Goal: Task Accomplishment & Management: Manage account settings

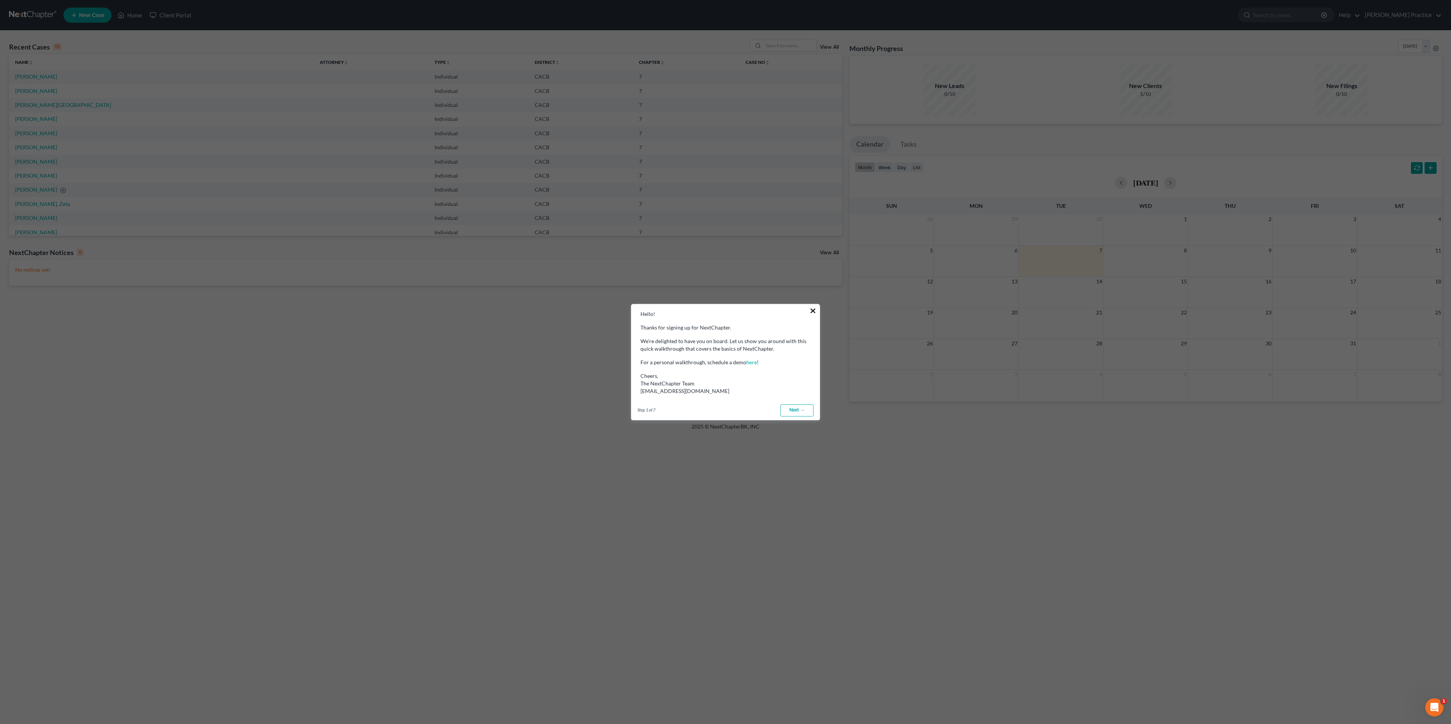
click at [813, 309] on button "×" at bounding box center [812, 311] width 7 height 12
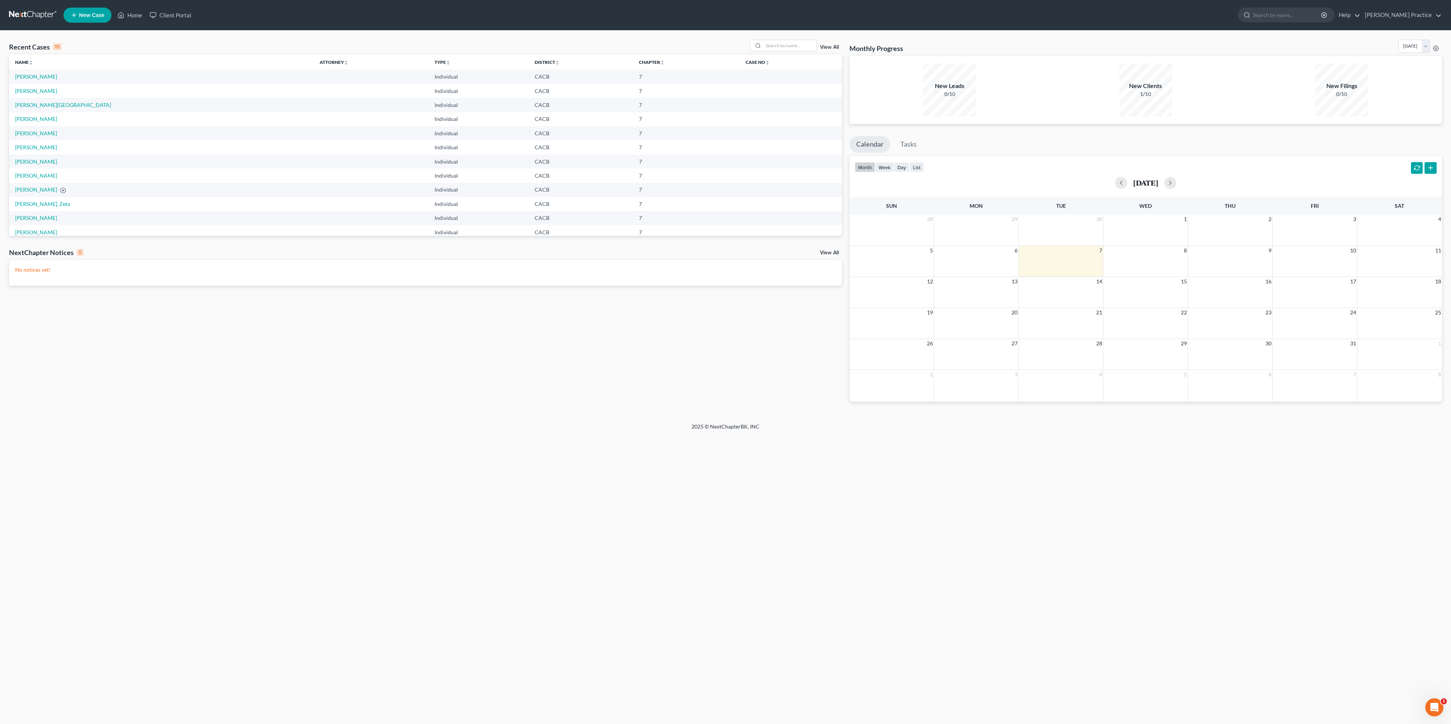
drag, startPoint x: 965, startPoint y: 32, endPoint x: 1000, endPoint y: 39, distance: 35.4
click at [965, 33] on div "Recent Cases 15 View All Name unfold_more expand_more expand_less Attorney unfo…" at bounding box center [725, 227] width 1451 height 392
click at [1392, 14] on link "[PERSON_NAME] Practice" at bounding box center [1401, 15] width 80 height 14
click at [934, 12] on ul "New Case Home Client Portal - No Result - See all results Or Press Enter... Hel…" at bounding box center [752, 15] width 1378 height 20
click at [1402, 20] on link "[PERSON_NAME] Practice" at bounding box center [1401, 15] width 80 height 14
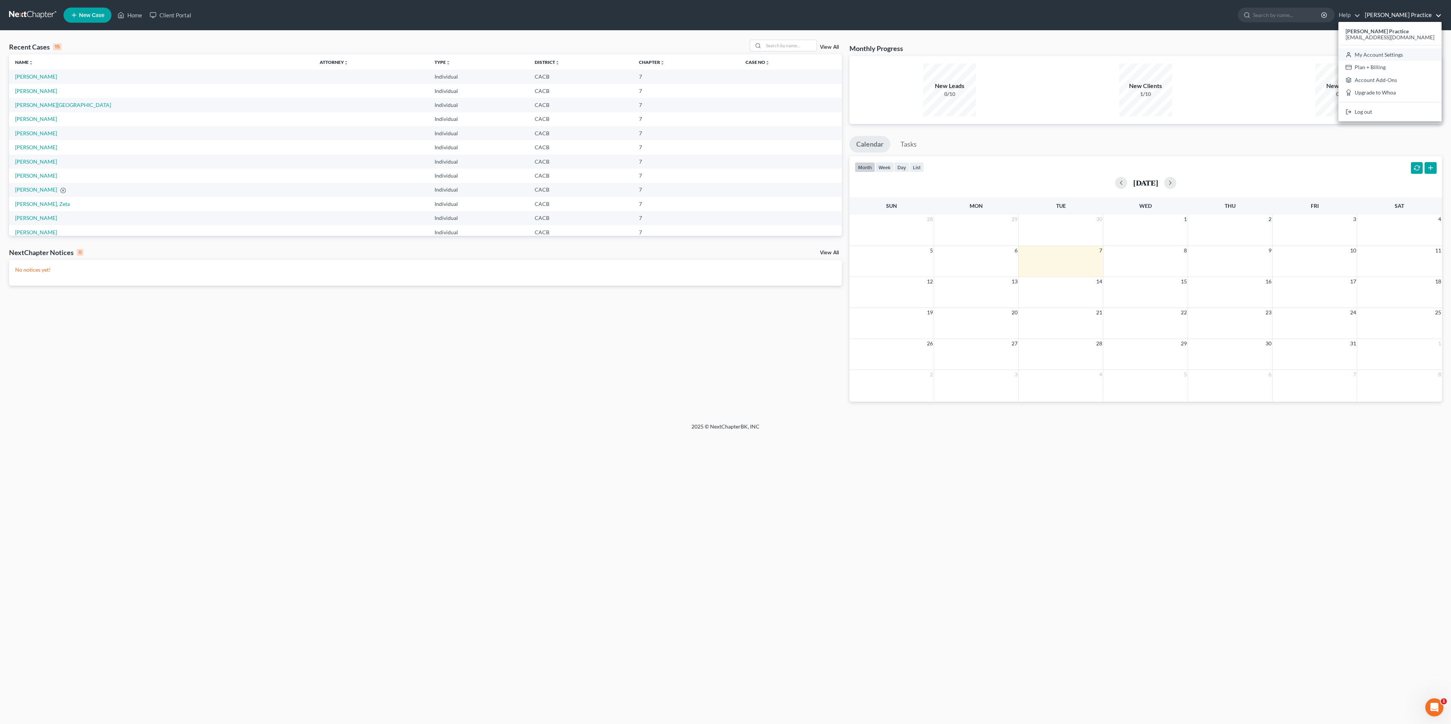
click at [1408, 56] on link "My Account Settings" at bounding box center [1389, 54] width 103 height 13
select select "7"
select select "29"
select select "4"
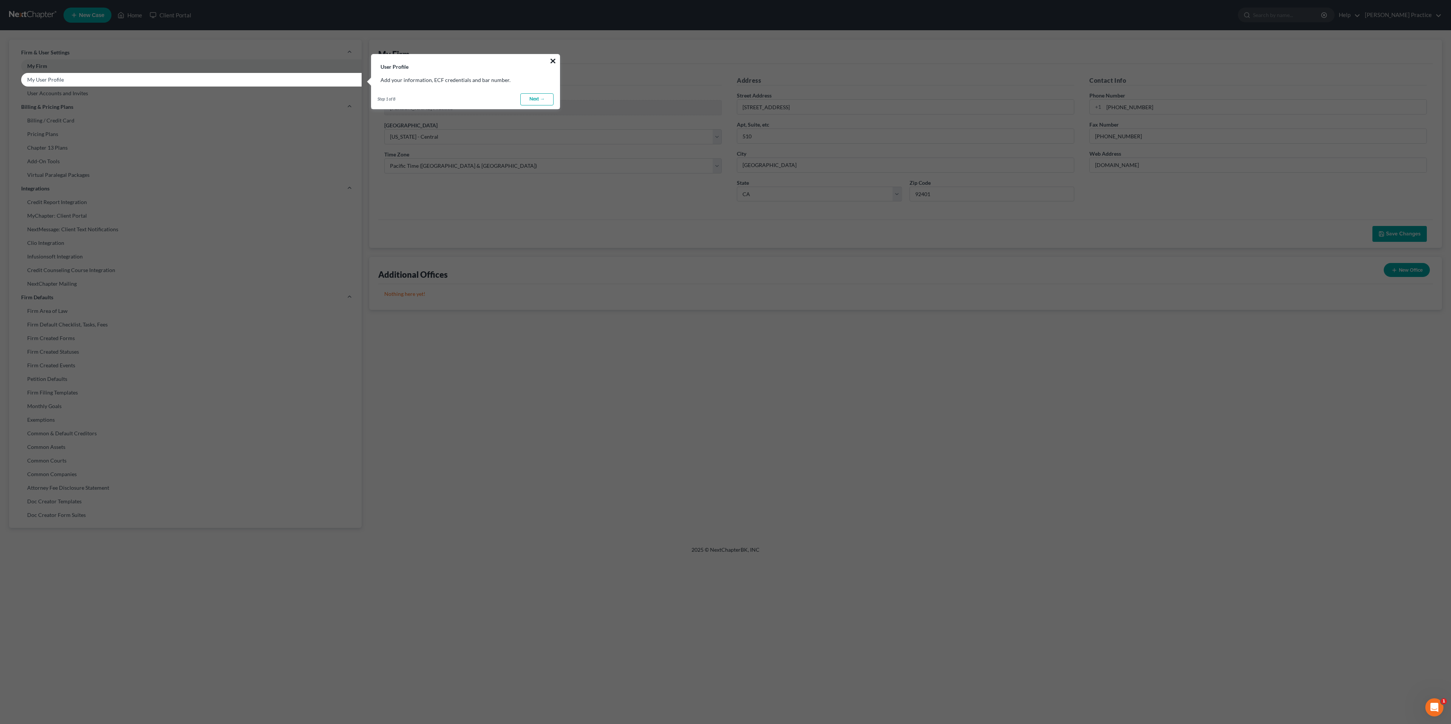
click at [555, 58] on button "×" at bounding box center [552, 61] width 7 height 12
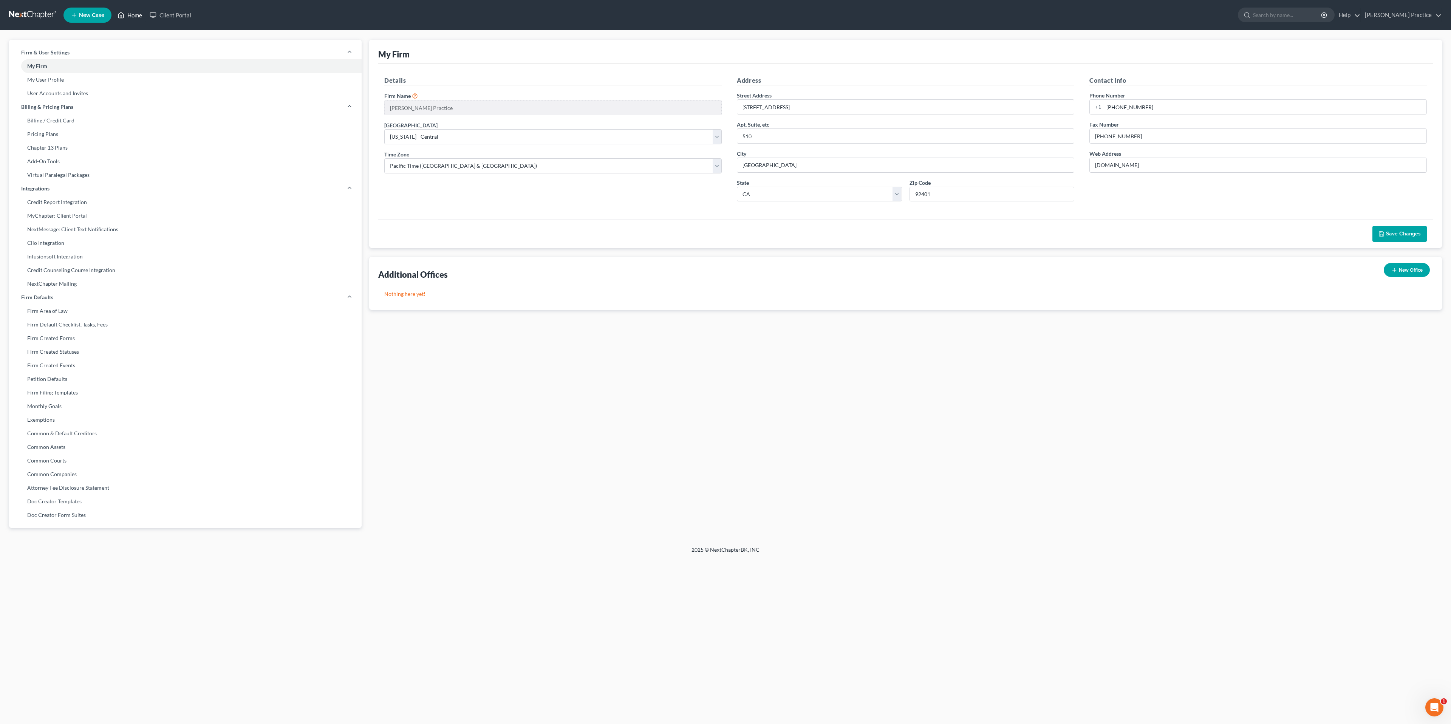
click at [121, 15] on polyline at bounding box center [121, 16] width 2 height 3
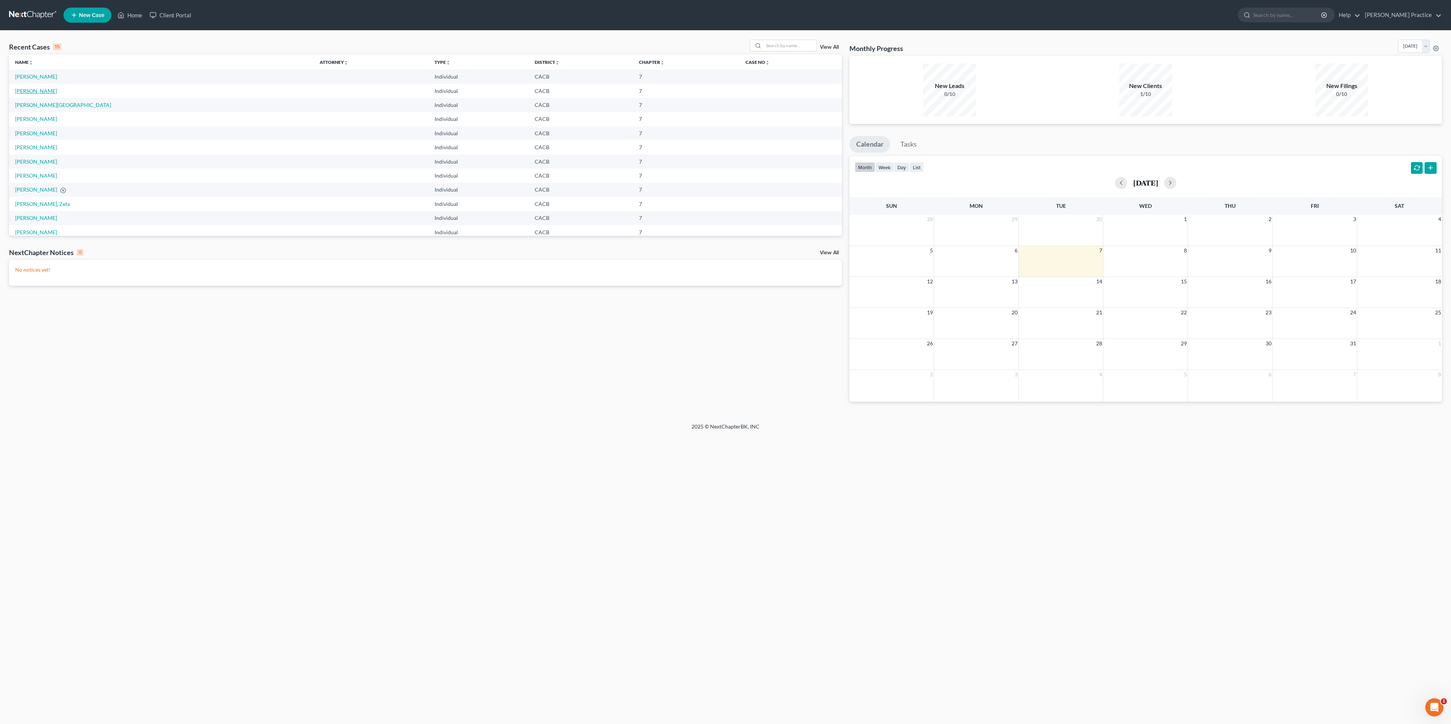
click at [28, 91] on link "[PERSON_NAME]" at bounding box center [36, 91] width 42 height 6
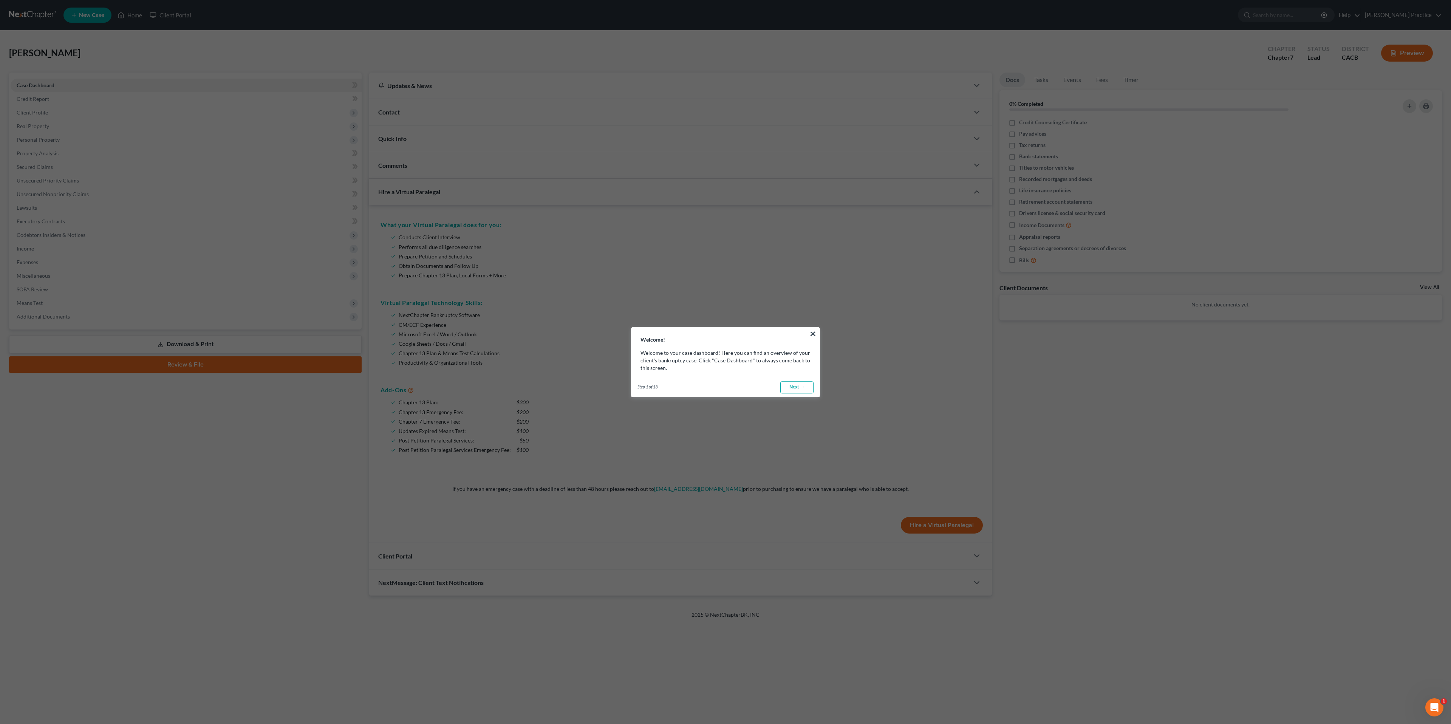
drag, startPoint x: 812, startPoint y: 333, endPoint x: 806, endPoint y: 324, distance: 10.7
click at [812, 334] on button "×" at bounding box center [812, 334] width 7 height 12
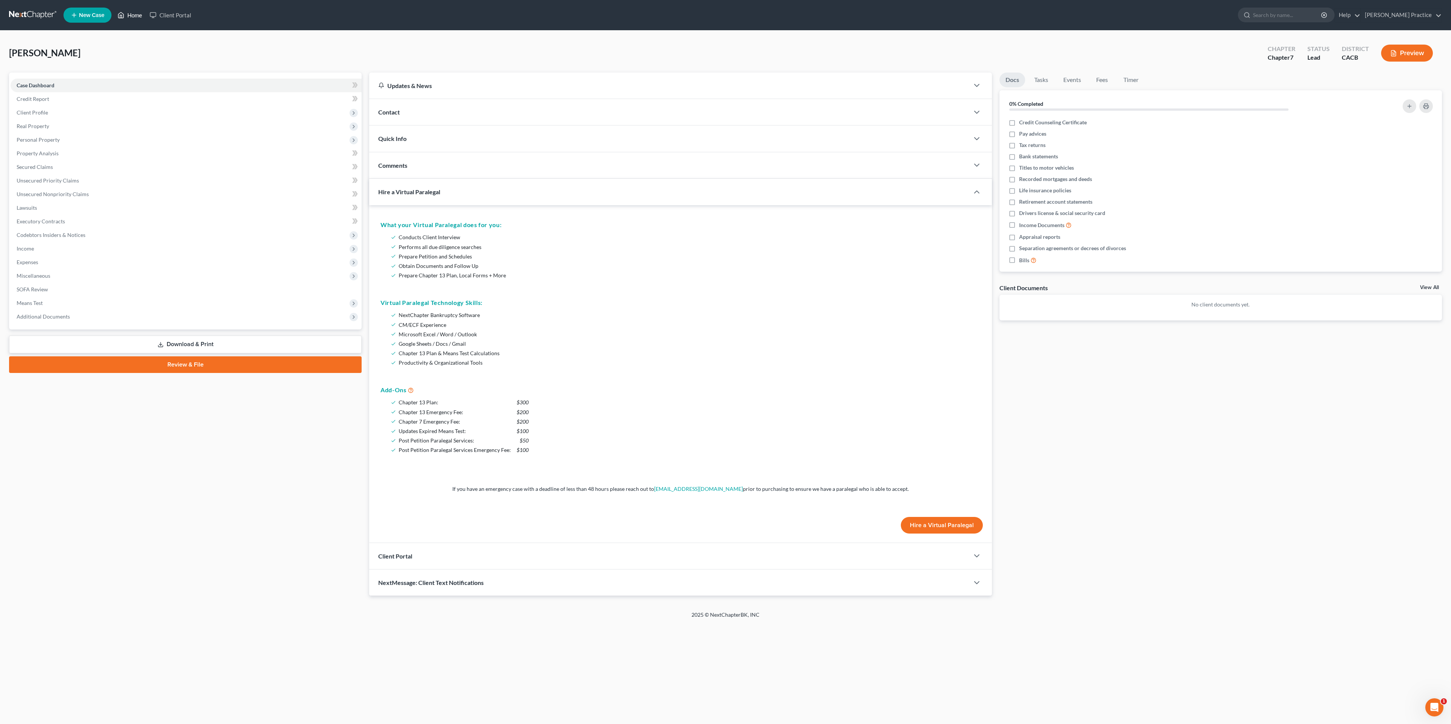
click at [133, 19] on link "Home" at bounding box center [130, 15] width 32 height 14
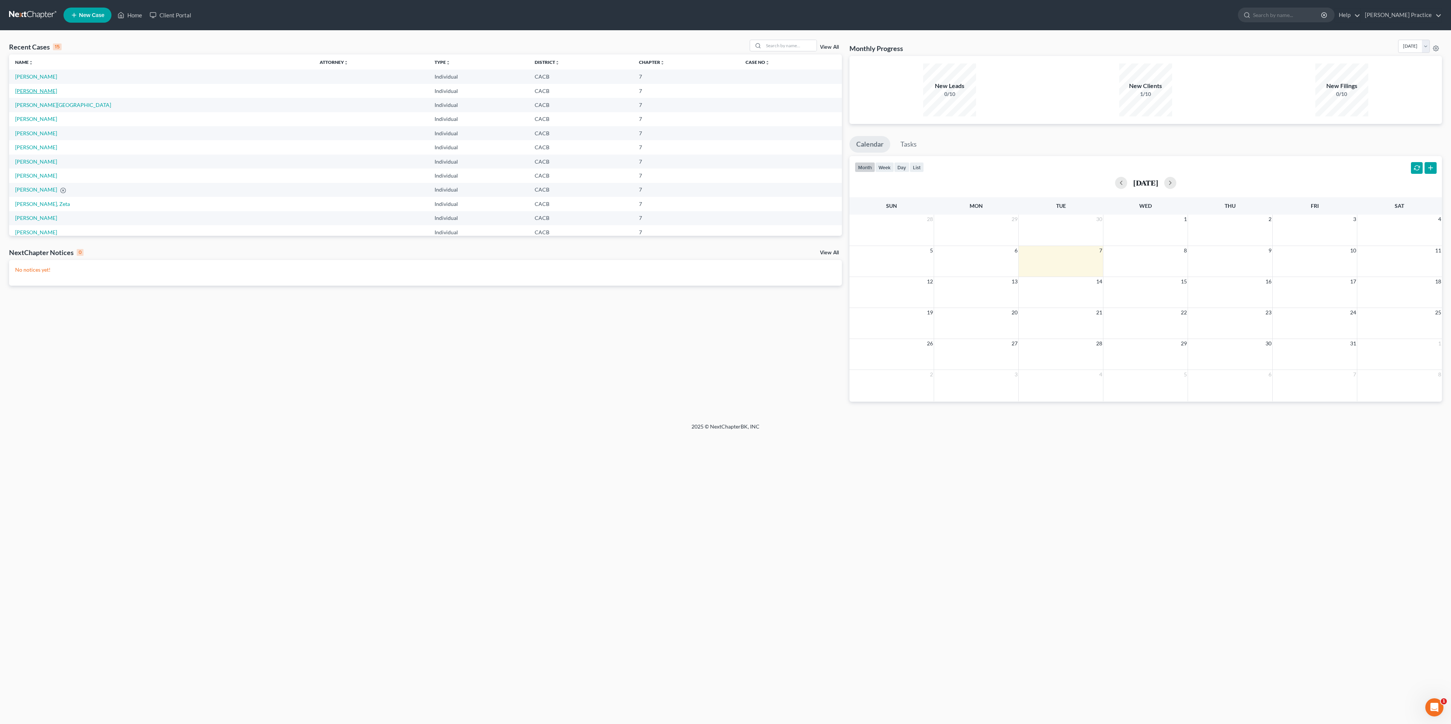
click at [26, 90] on link "[PERSON_NAME]" at bounding box center [36, 91] width 42 height 6
select select "3"
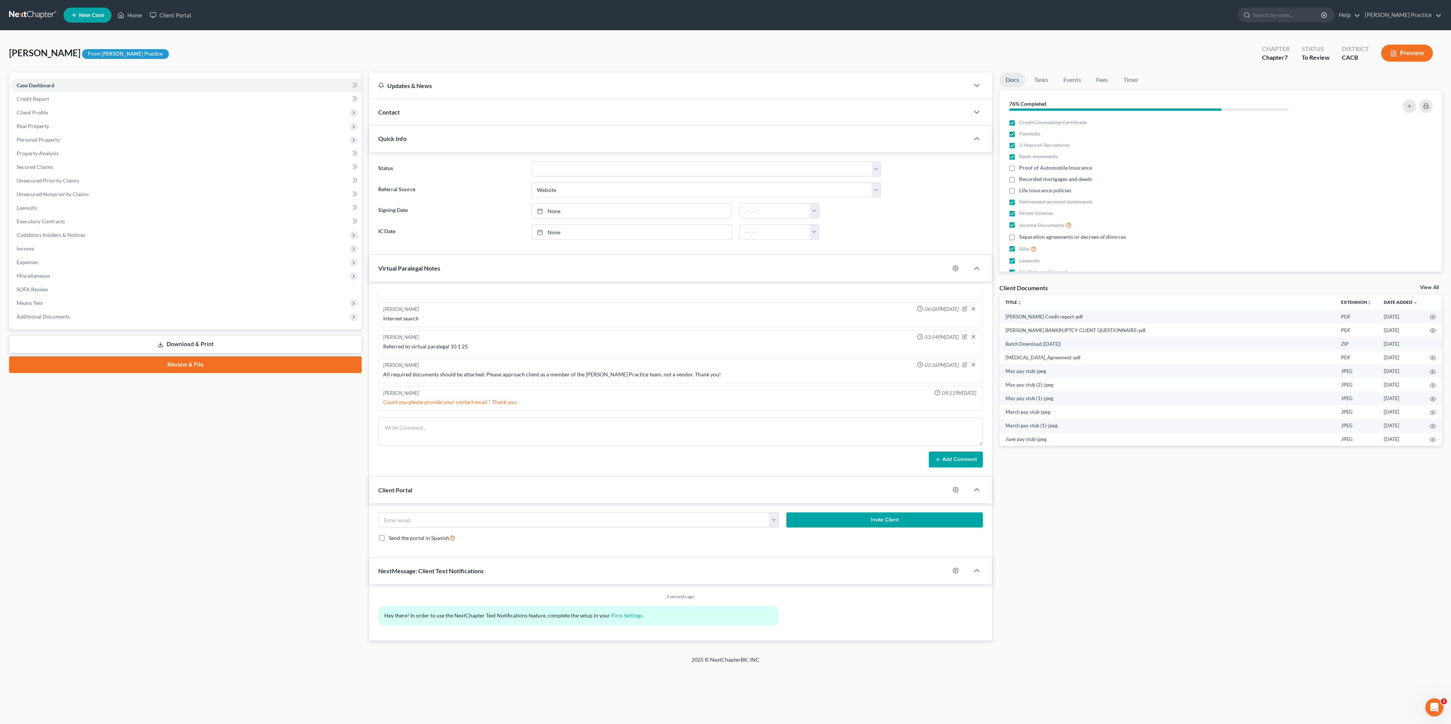
scroll to position [196, 0]
click at [181, 422] on div "Case Dashboard Payments Invoices Payments Payments Credit Report Client Profile" at bounding box center [185, 357] width 360 height 568
click at [376, 54] on div "[PERSON_NAME] Upgraded From [PERSON_NAME] Practice Chapter Chapter 7 Status To …" at bounding box center [725, 56] width 1433 height 33
click at [136, 22] on link "Home" at bounding box center [130, 15] width 32 height 14
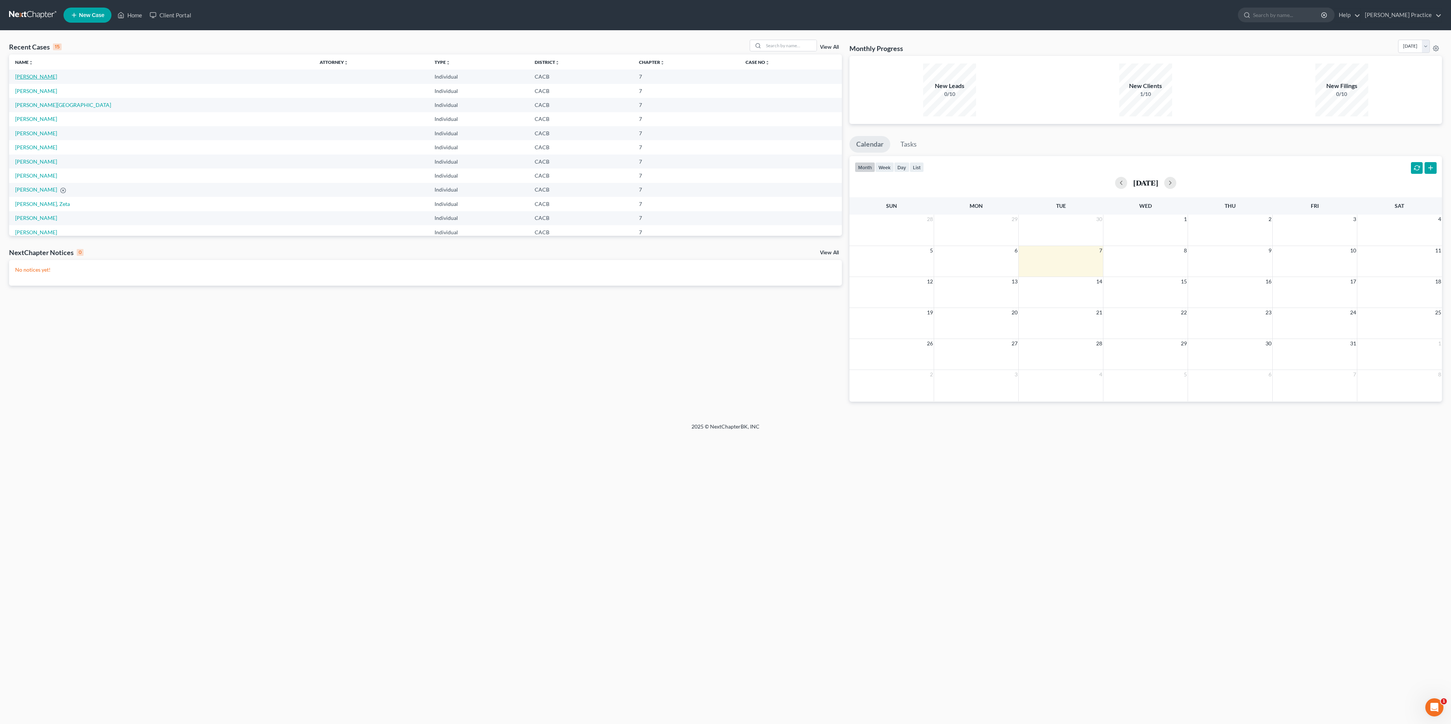
click at [28, 76] on link "[PERSON_NAME]" at bounding box center [36, 76] width 42 height 6
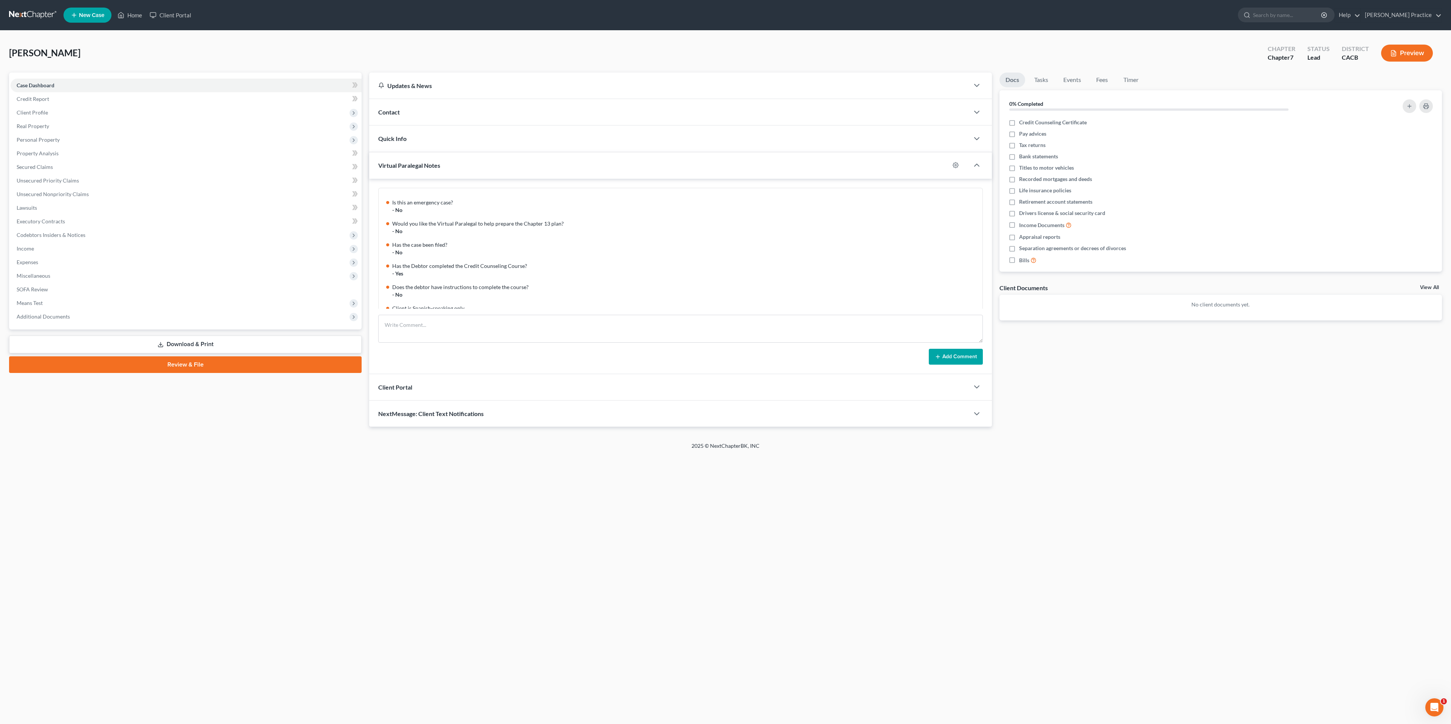
scroll to position [60, 0]
click at [136, 19] on link "Home" at bounding box center [130, 15] width 32 height 14
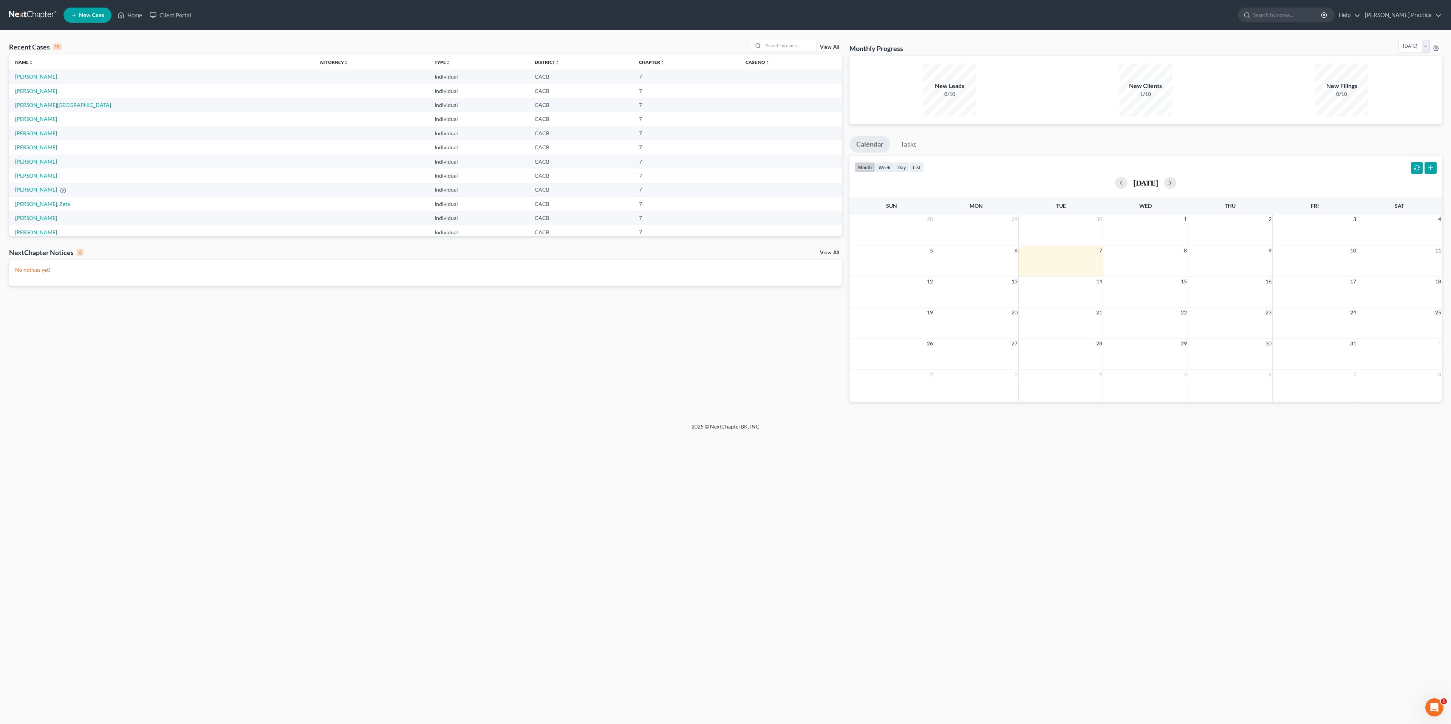
click at [215, 36] on div "Recent Cases 15 View All Name unfold_more expand_more expand_less Attorney unfo…" at bounding box center [725, 227] width 1451 height 392
click at [498, 44] on div "Recent Cases 15 View All" at bounding box center [425, 47] width 833 height 15
click at [493, 38] on div "Recent Cases 15 View All Name unfold_more expand_more expand_less Attorney unfo…" at bounding box center [725, 227] width 1451 height 392
click at [489, 39] on div "Recent Cases 15 View All Name unfold_more expand_more expand_less Attorney unfo…" at bounding box center [725, 227] width 1451 height 392
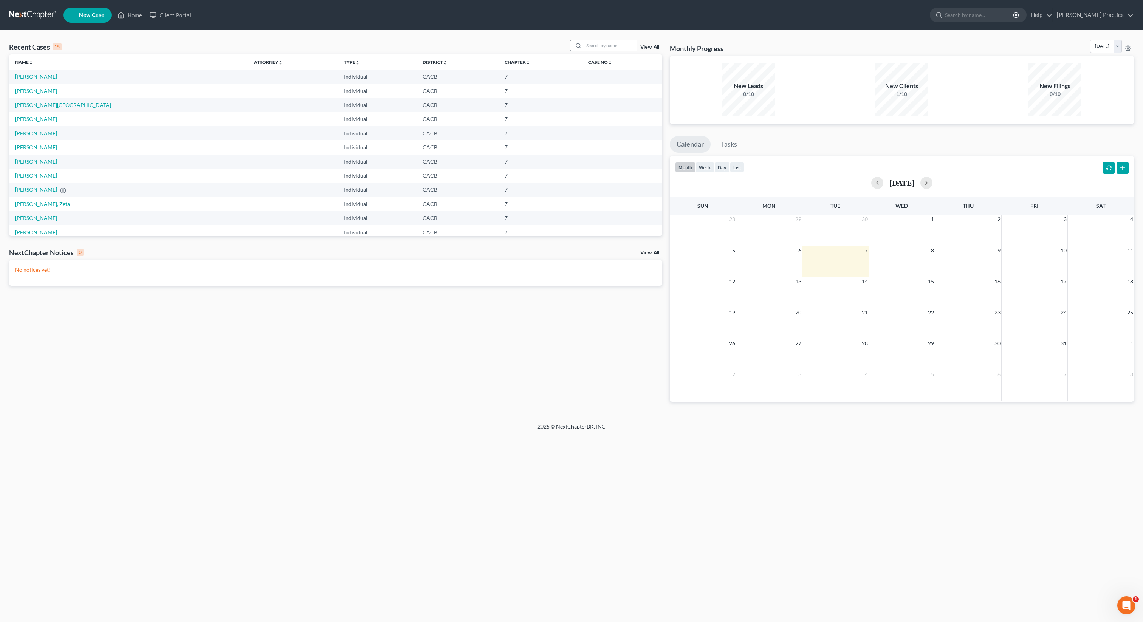
click at [599, 43] on input "search" at bounding box center [610, 45] width 53 height 11
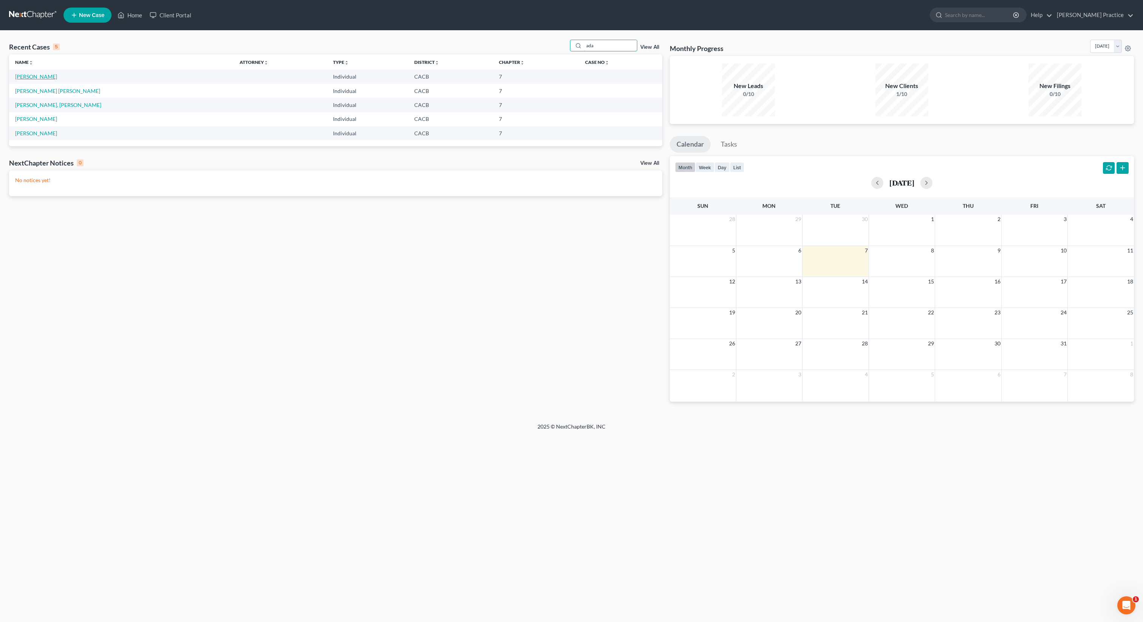
type input "ada"
click at [28, 74] on link "[PERSON_NAME]" at bounding box center [36, 76] width 42 height 6
select select "7"
select select "3"
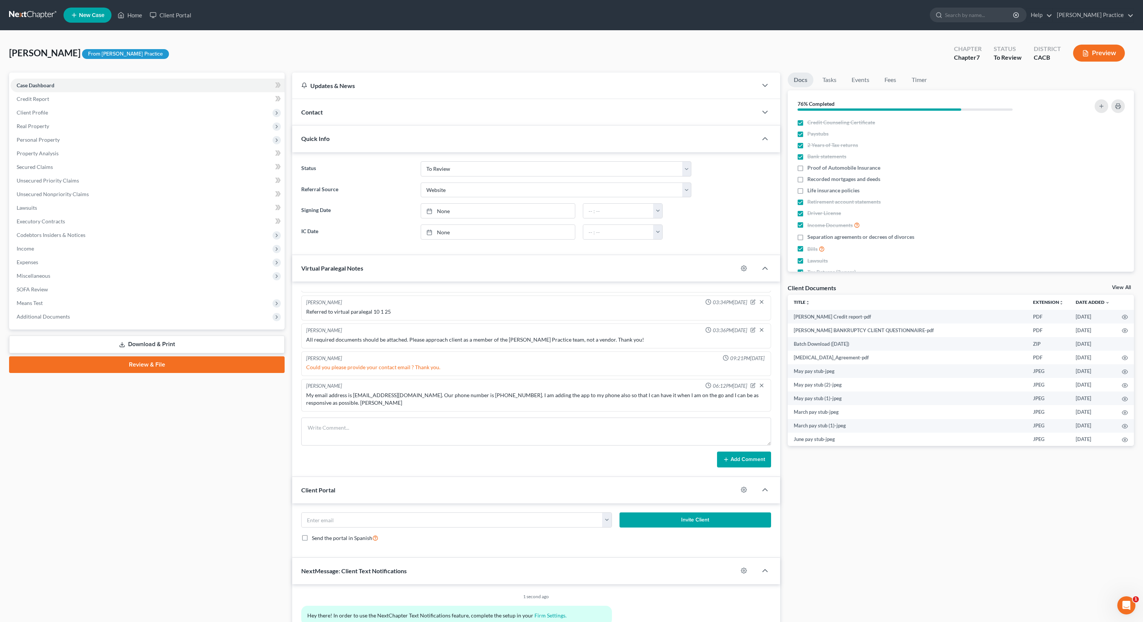
click at [252, 46] on div "[PERSON_NAME] Upgraded From [PERSON_NAME] Practice Chapter Chapter 7 Status To …" at bounding box center [571, 56] width 1124 height 33
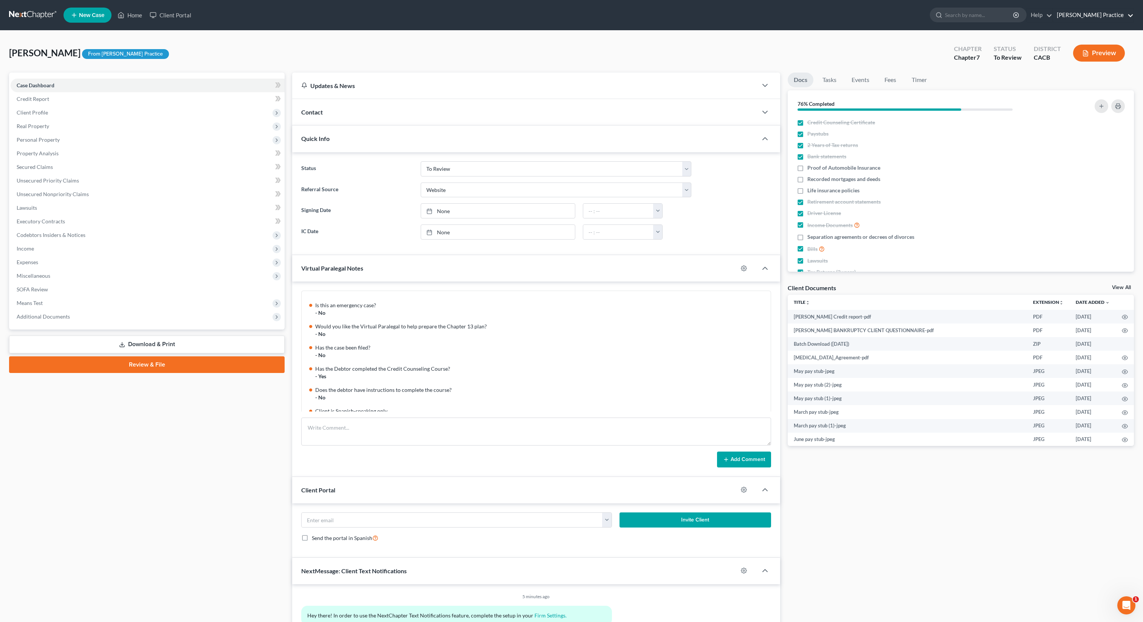
click at [1082, 18] on link "[PERSON_NAME] Practice" at bounding box center [1093, 15] width 80 height 14
click at [1074, 57] on link "My Account Settings" at bounding box center [1081, 54] width 103 height 13
select select "7"
select select "29"
select select "4"
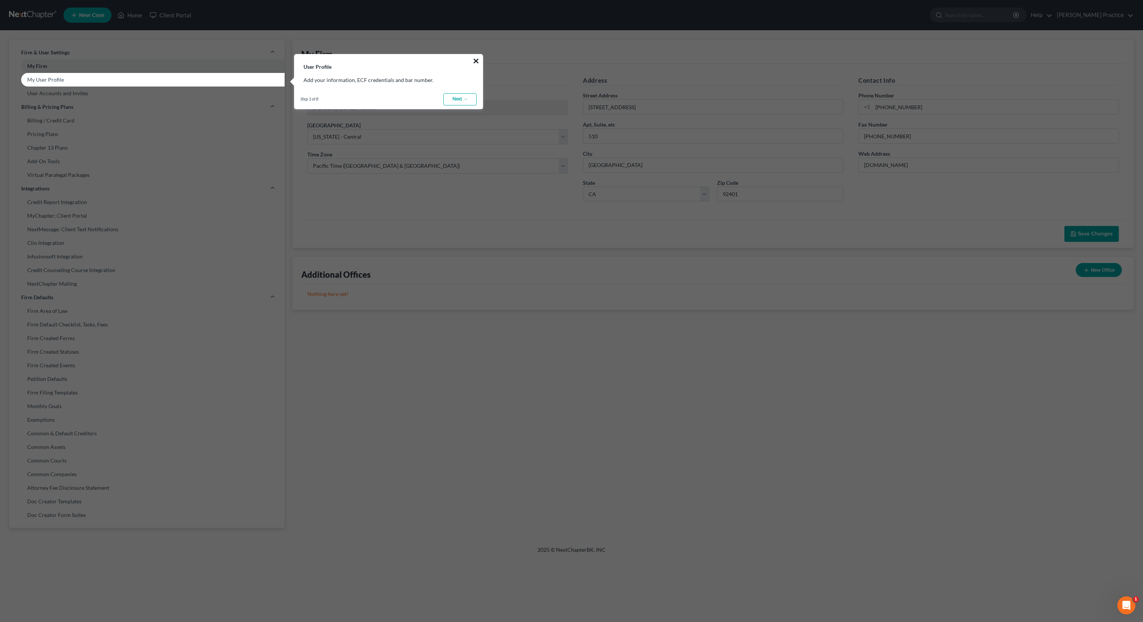
click at [478, 60] on button "×" at bounding box center [475, 61] width 7 height 12
click at [477, 58] on button "×" at bounding box center [475, 61] width 7 height 12
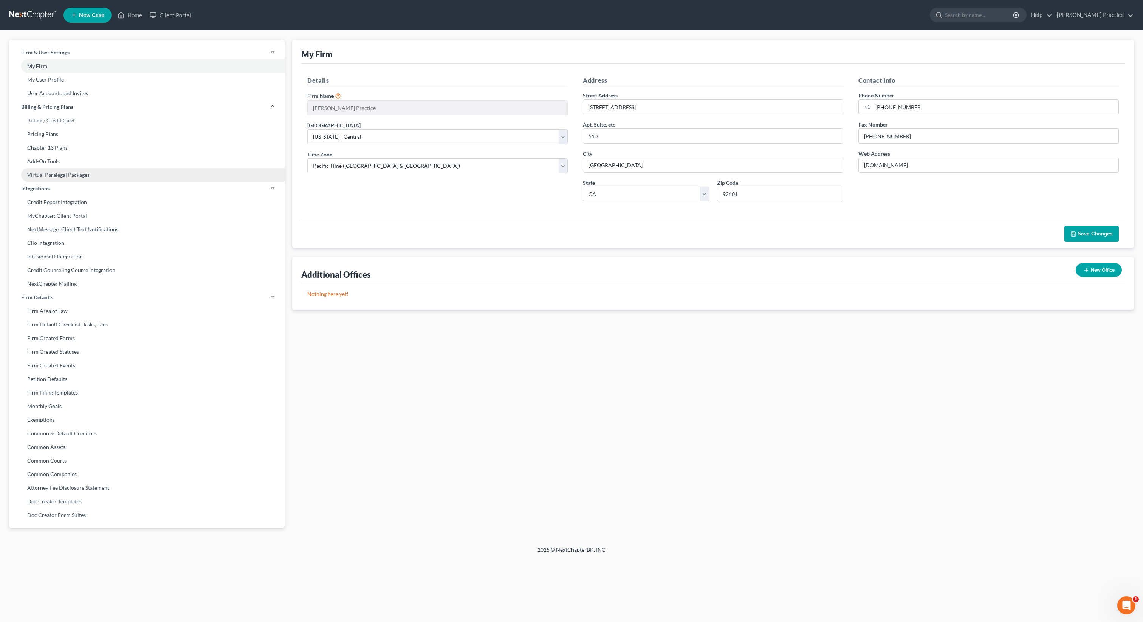
click at [82, 178] on link "Virtual Paralegal Packages" at bounding box center [146, 175] width 275 height 14
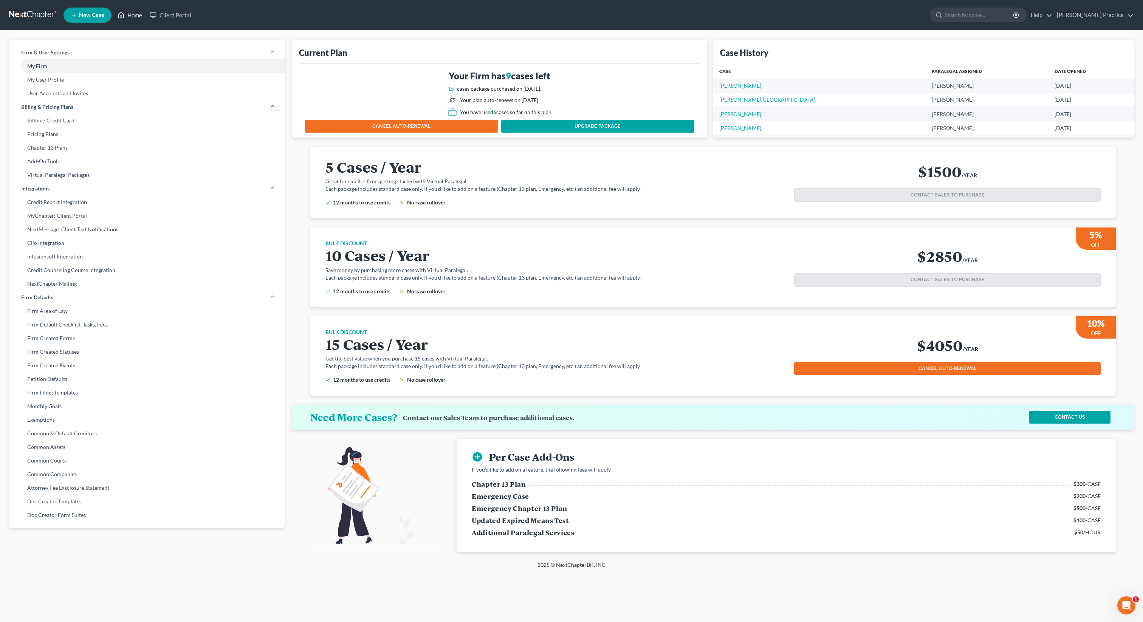
click at [130, 19] on link "Home" at bounding box center [130, 15] width 32 height 14
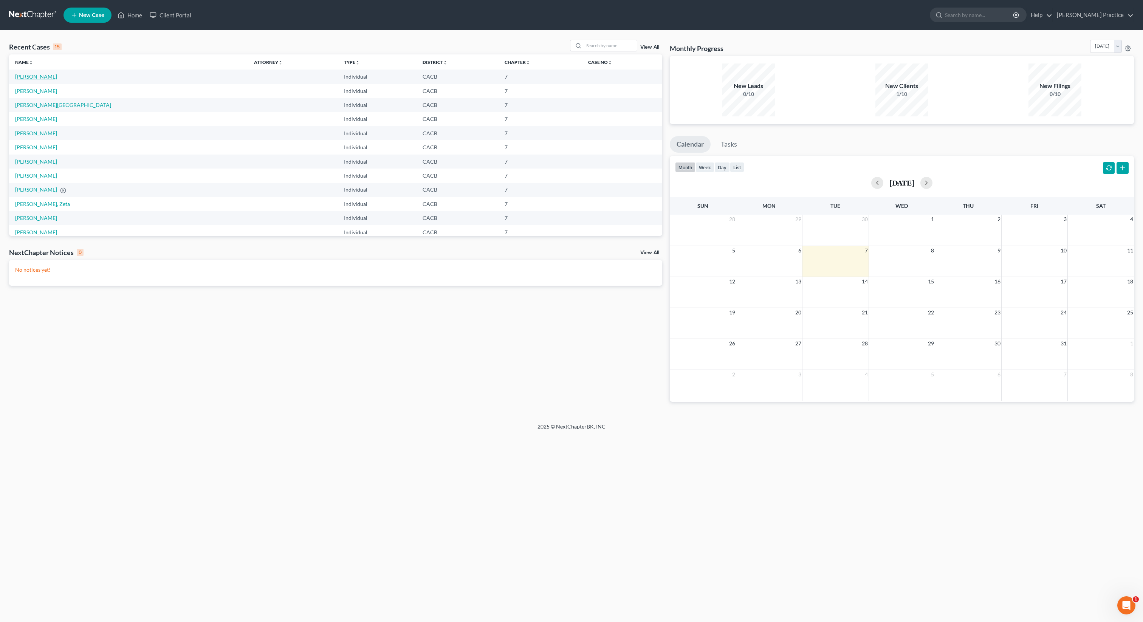
click at [31, 79] on link "[PERSON_NAME]" at bounding box center [36, 76] width 42 height 6
select select "3"
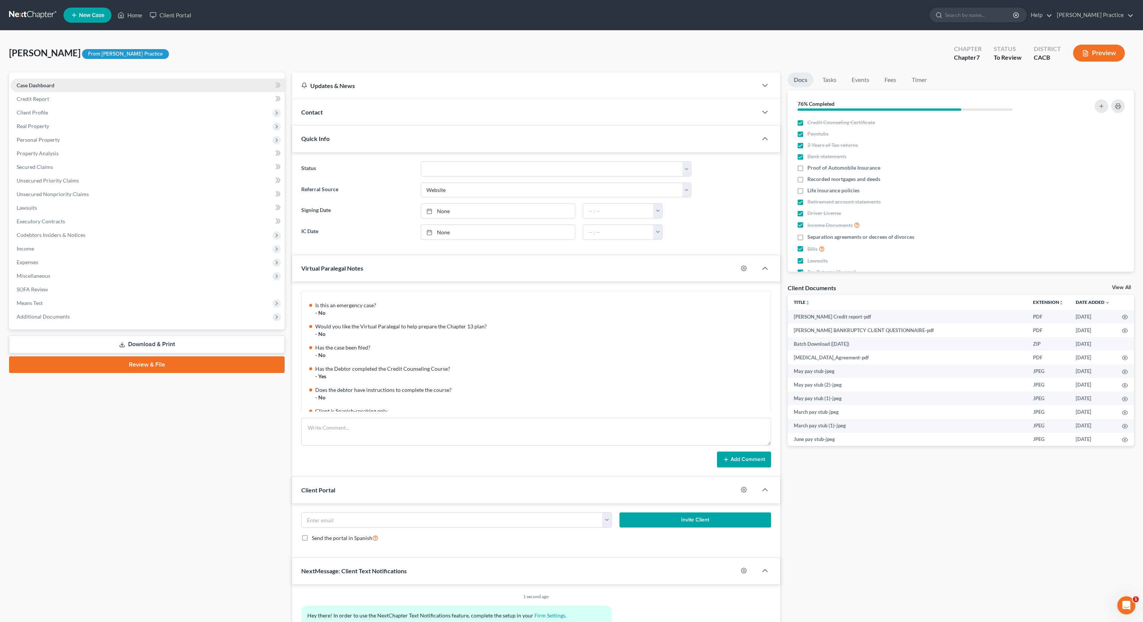
scroll to position [204, 0]
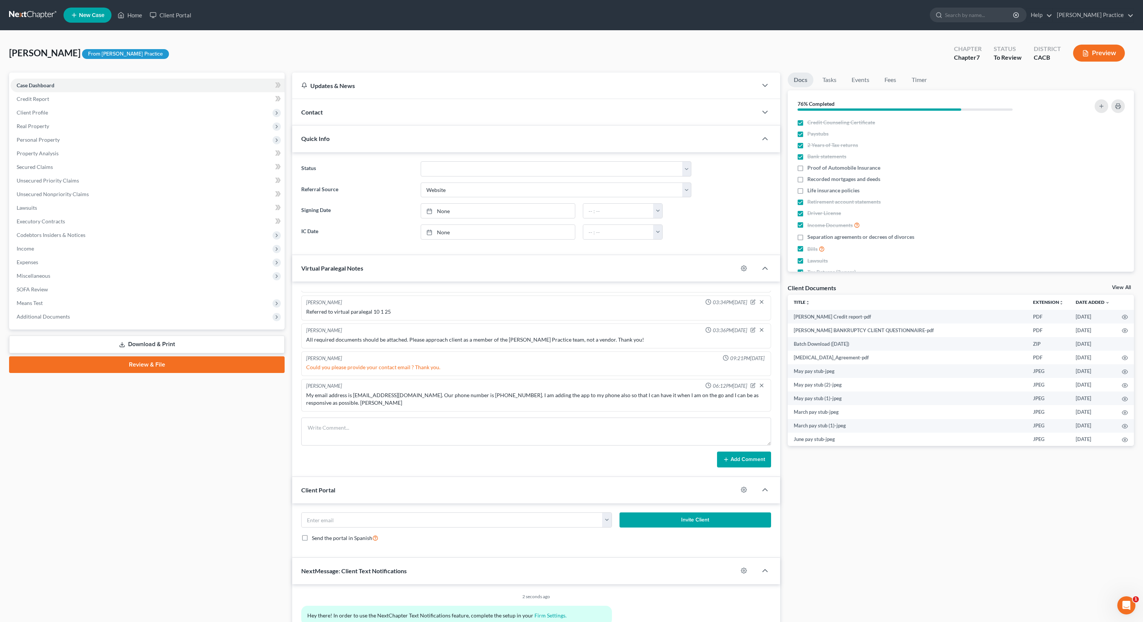
click at [284, 56] on div "[PERSON_NAME] Upgraded From [PERSON_NAME] Practice Chapter Chapter 7 Status To …" at bounding box center [571, 56] width 1124 height 33
click at [312, 31] on div "[PERSON_NAME] Upgraded From [PERSON_NAME] Practice Chapter Chapter 7 Status To …" at bounding box center [571, 343] width 1143 height 625
click at [482, 43] on div "[PERSON_NAME] Upgraded From [PERSON_NAME] Practice Chapter Chapter 7 Status To …" at bounding box center [571, 56] width 1124 height 33
click at [338, 50] on div "[PERSON_NAME] Upgraded From [PERSON_NAME] Practice Chapter Chapter 7 Status To …" at bounding box center [571, 56] width 1124 height 33
